Goal: Task Accomplishment & Management: Manage account settings

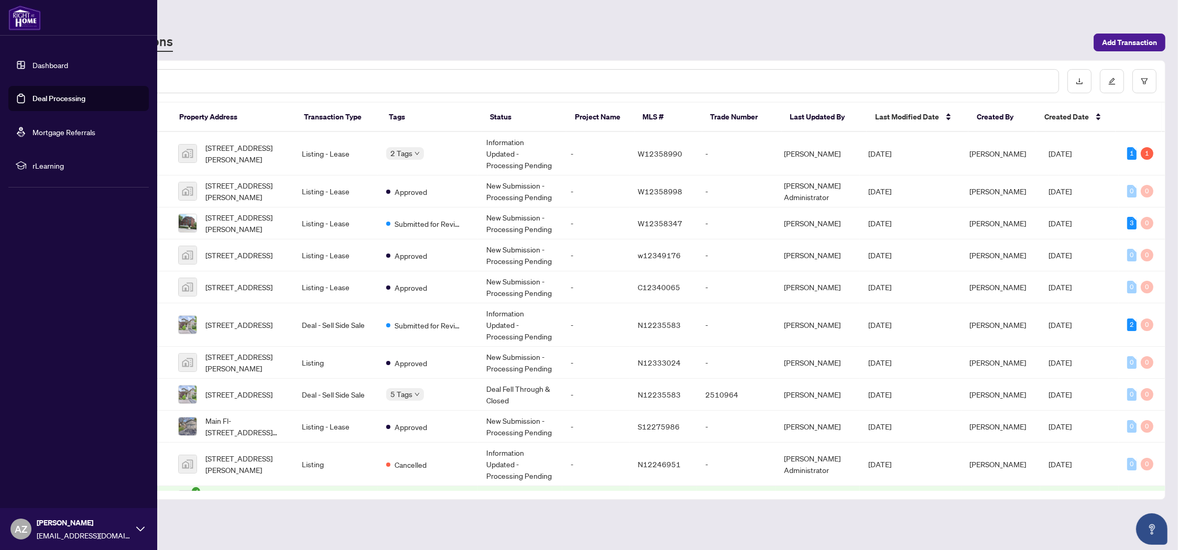
click at [57, 64] on link "Dashboard" at bounding box center [50, 64] width 36 height 9
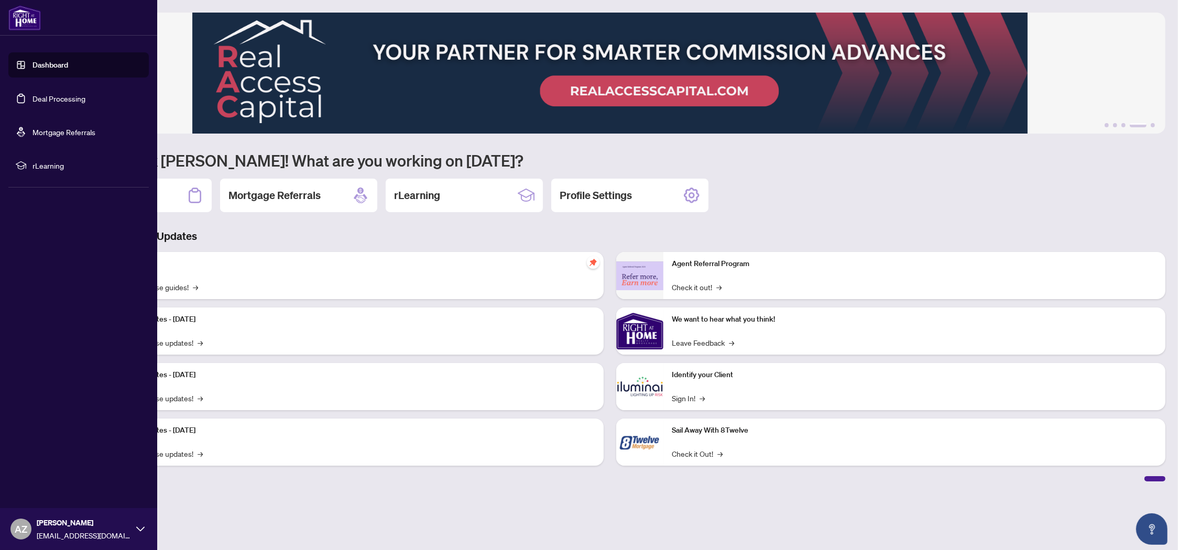
click at [139, 528] on icon at bounding box center [140, 529] width 8 height 8
click at [46, 466] on span "Logout" at bounding box center [42, 466] width 24 height 17
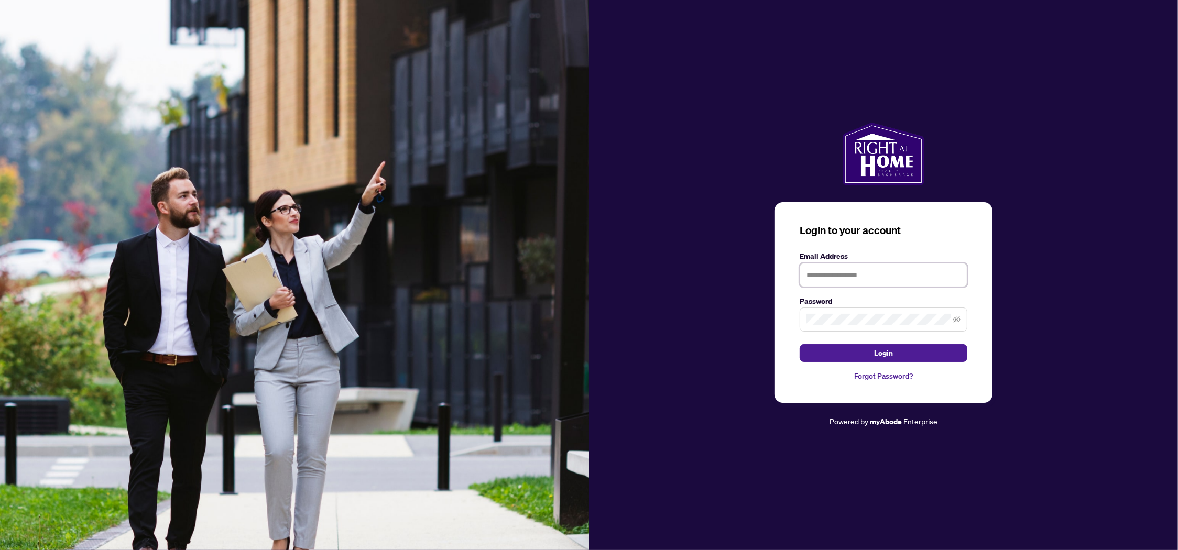
type input "**********"
click at [890, 355] on span "Login" at bounding box center [883, 353] width 19 height 17
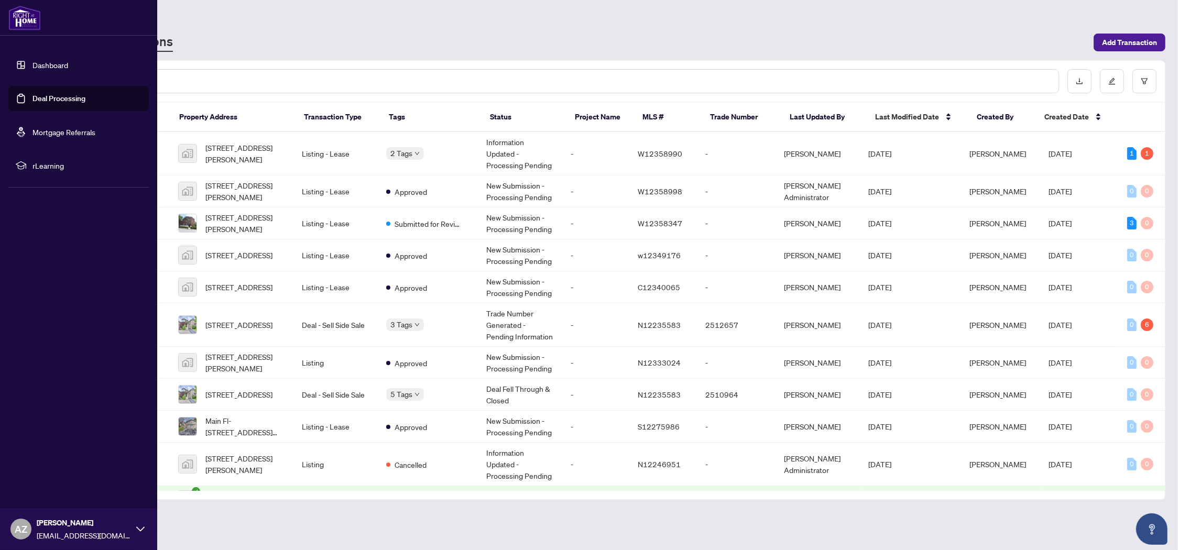
click at [49, 61] on link "Dashboard" at bounding box center [50, 64] width 36 height 9
